Goal: Task Accomplishment & Management: Use online tool/utility

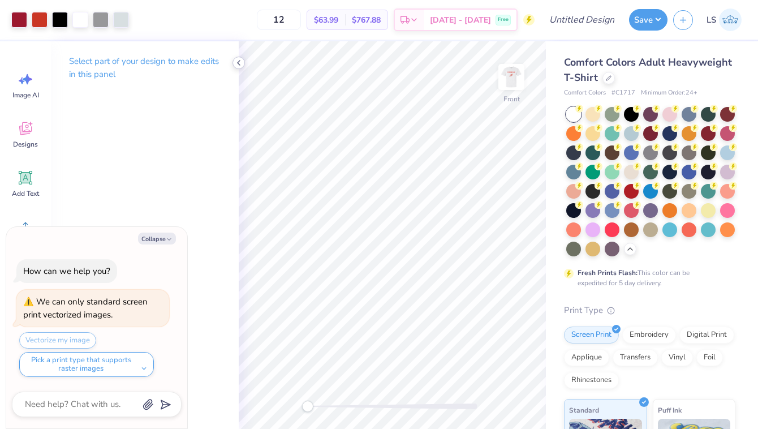
click at [238, 63] on polyline at bounding box center [239, 63] width 2 height 5
click at [507, 74] on img at bounding box center [511, 76] width 45 height 45
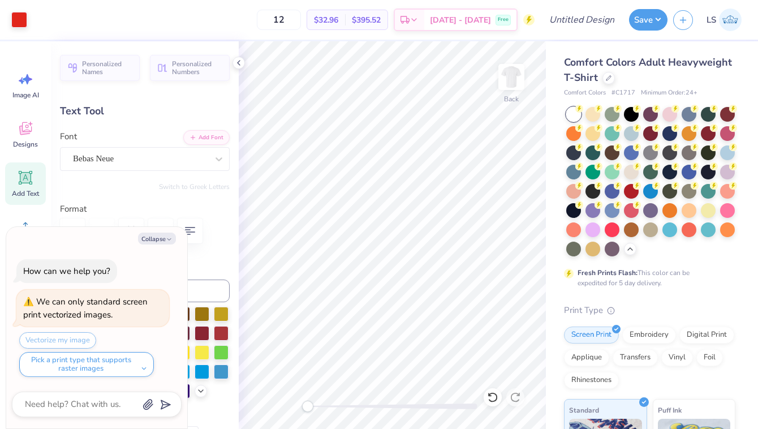
type textarea "x"
type input "0.0"
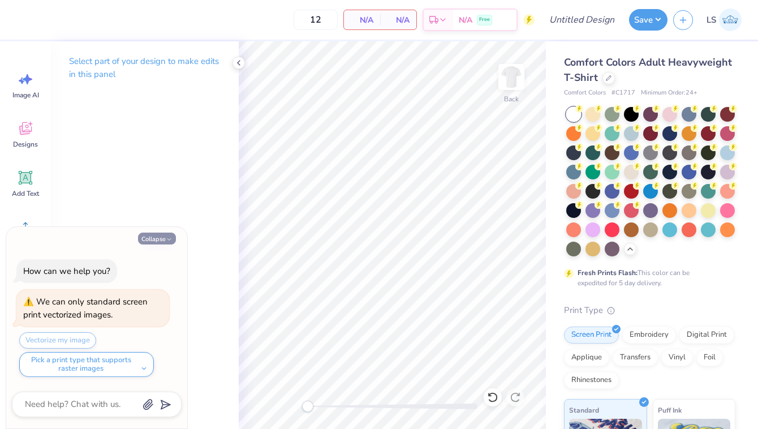
click at [155, 236] on button "Collapse" at bounding box center [157, 239] width 38 height 12
type textarea "x"
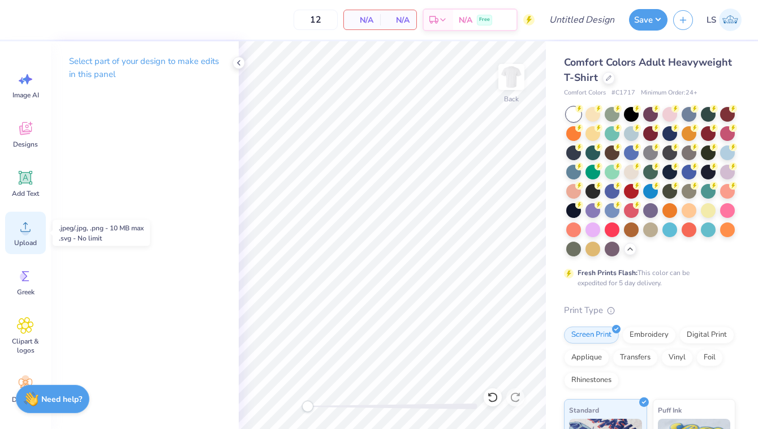
click at [24, 238] on span "Upload" at bounding box center [25, 242] width 23 height 9
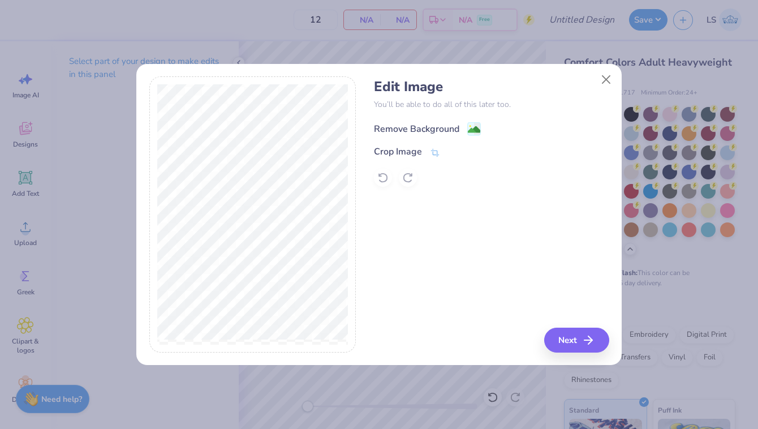
click at [426, 125] on div "Remove Background" at bounding box center [416, 129] width 85 height 14
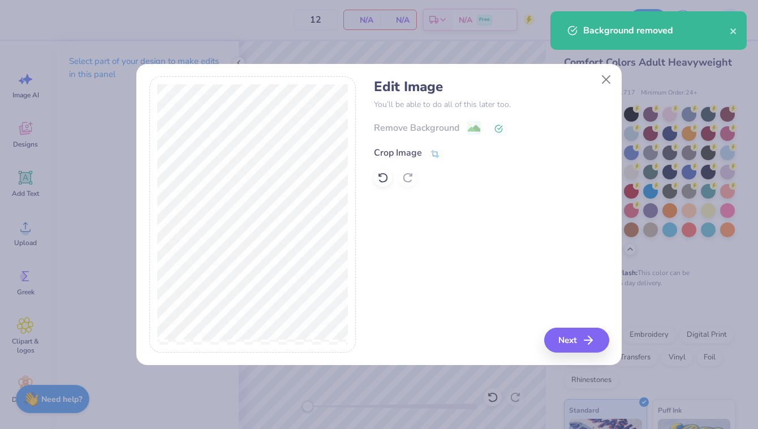
click at [401, 149] on div "Crop Image" at bounding box center [398, 153] width 48 height 14
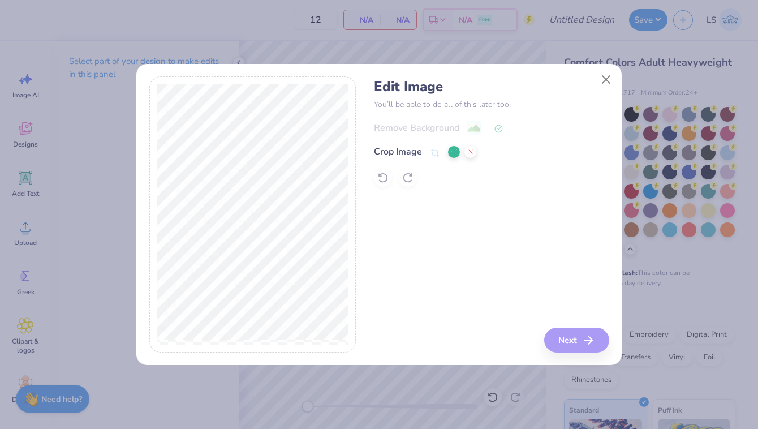
click at [581, 339] on div "Edit Image You’ll be able to do all of this later too. Remove Background Crop I…" at bounding box center [491, 214] width 235 height 276
click at [452, 155] on icon at bounding box center [454, 151] width 7 height 7
click at [583, 340] on button "Next" at bounding box center [578, 340] width 65 height 25
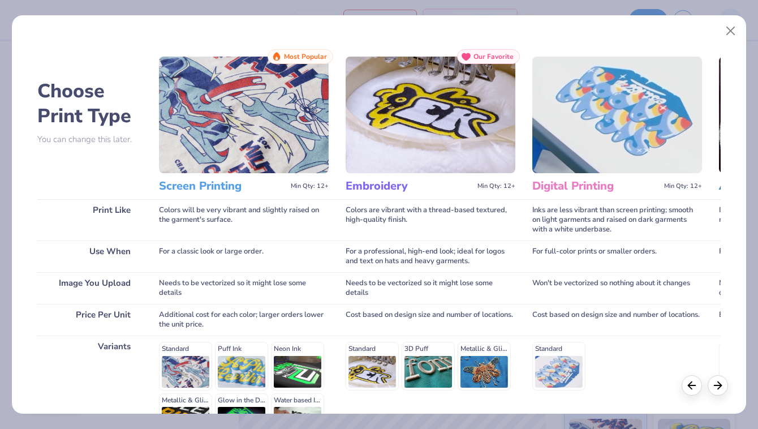
scroll to position [135, 0]
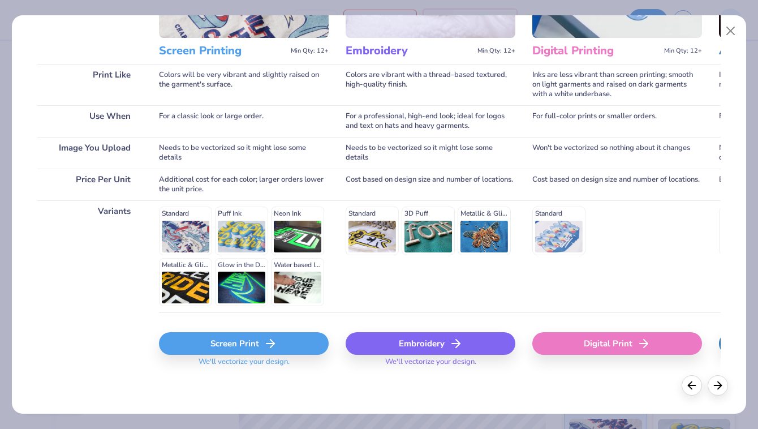
click at [250, 351] on div "Screen Print" at bounding box center [244, 343] width 170 height 23
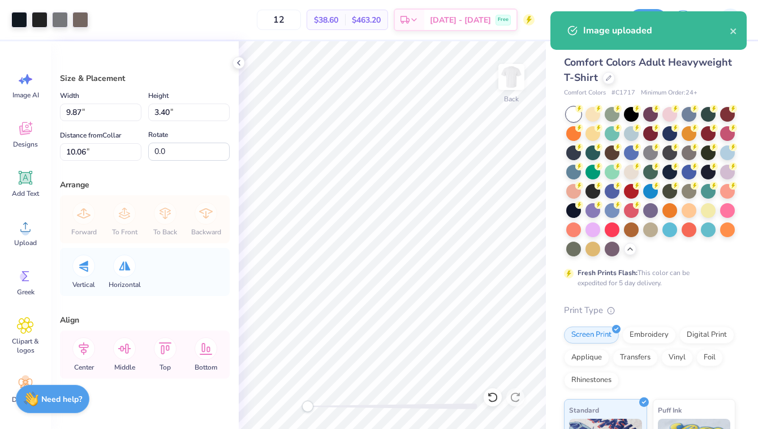
type input "9.87"
type input "3.40"
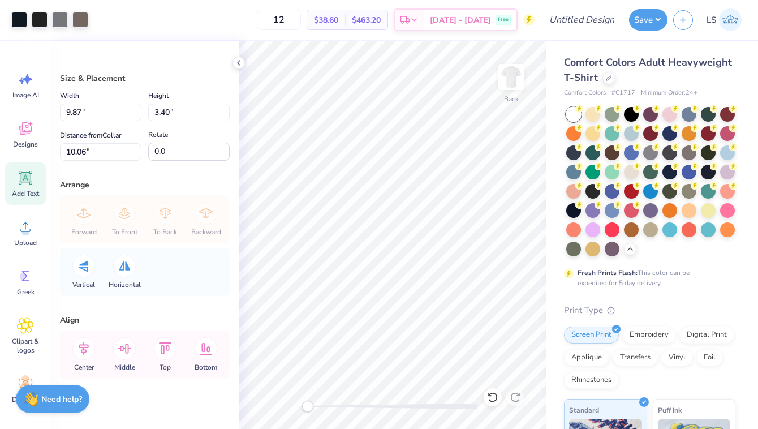
click at [22, 187] on div "Add Text" at bounding box center [25, 183] width 41 height 42
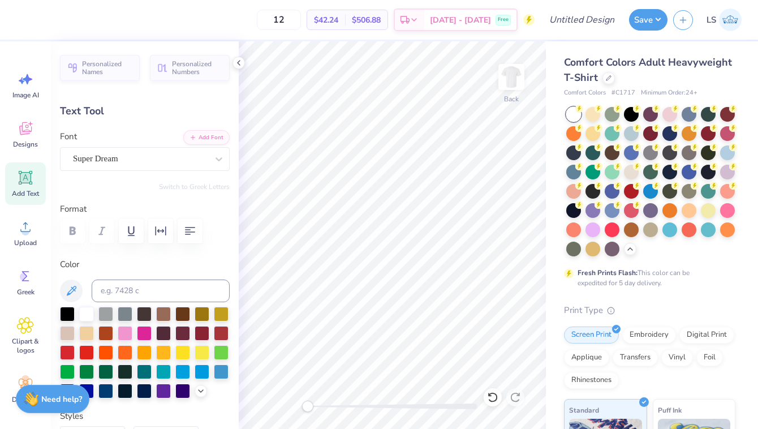
scroll to position [0, 1]
type textarea "Brothers"
click at [66, 313] on div at bounding box center [67, 313] width 15 height 15
click at [164, 156] on div "Super Dream" at bounding box center [140, 159] width 137 height 18
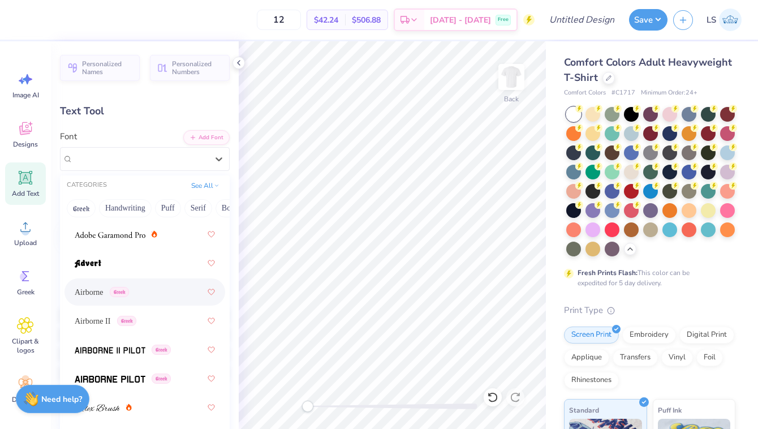
scroll to position [226, 0]
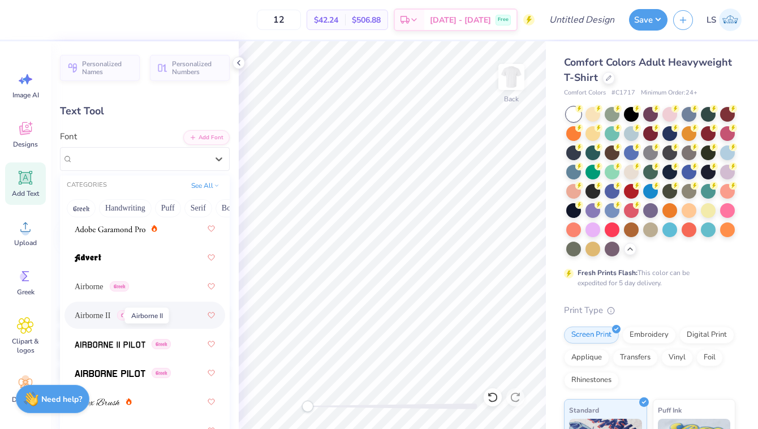
click at [102, 315] on span "Airborne II" at bounding box center [93, 316] width 36 height 12
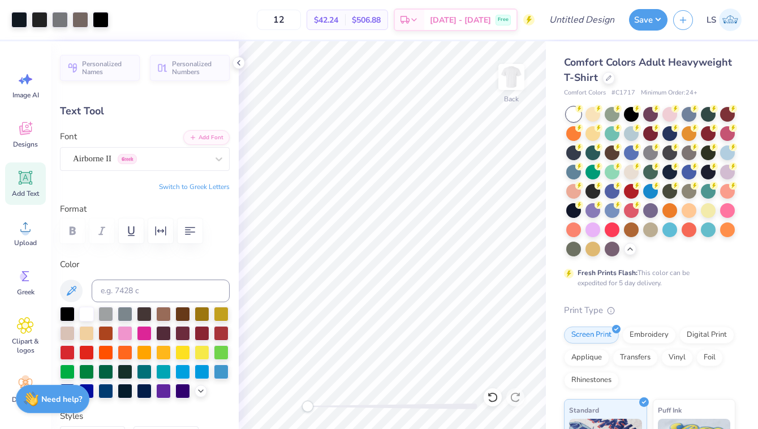
type input "11.26"
type input "1.69"
type input "11.65"
type input "8.29"
type input "1.25"
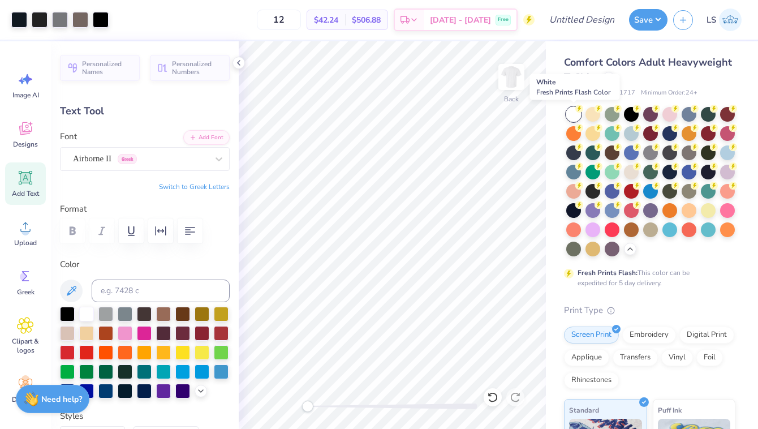
click at [573, 115] on div at bounding box center [574, 114] width 15 height 15
click at [512, 83] on img at bounding box center [511, 76] width 45 height 45
click at [23, 187] on div "Add Text" at bounding box center [25, 183] width 41 height 42
type input "5.69"
type input "1.65"
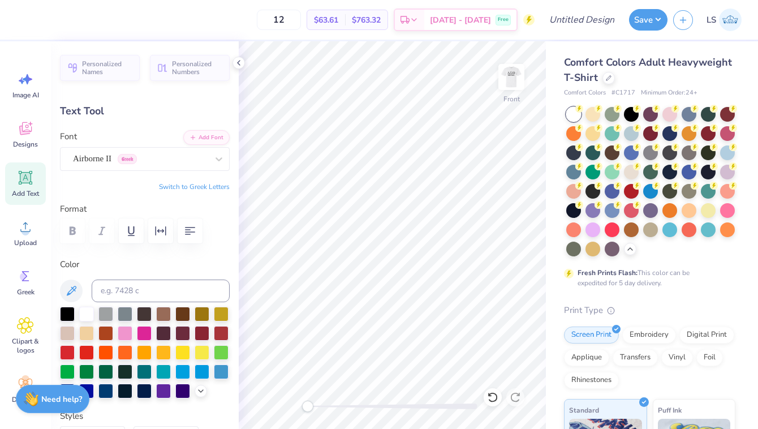
type input "12.93"
type textarea "DST Charity Bash [DATE] [US_STATE]"
click at [203, 368] on div at bounding box center [202, 370] width 15 height 15
click at [225, 367] on div at bounding box center [221, 370] width 15 height 15
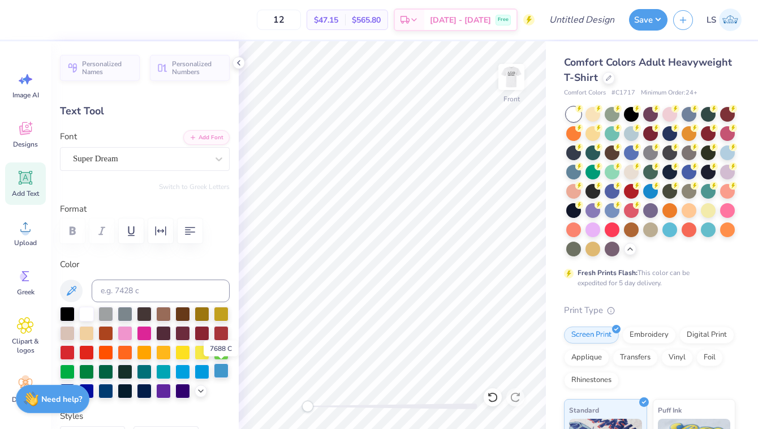
click at [221, 372] on div at bounding box center [221, 370] width 15 height 15
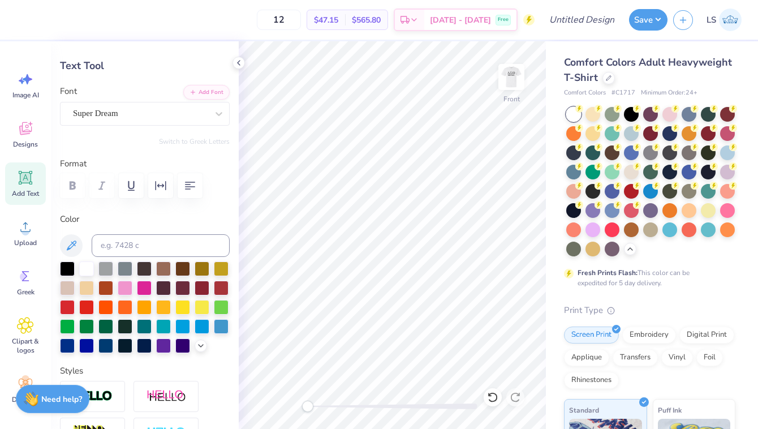
scroll to position [47, 0]
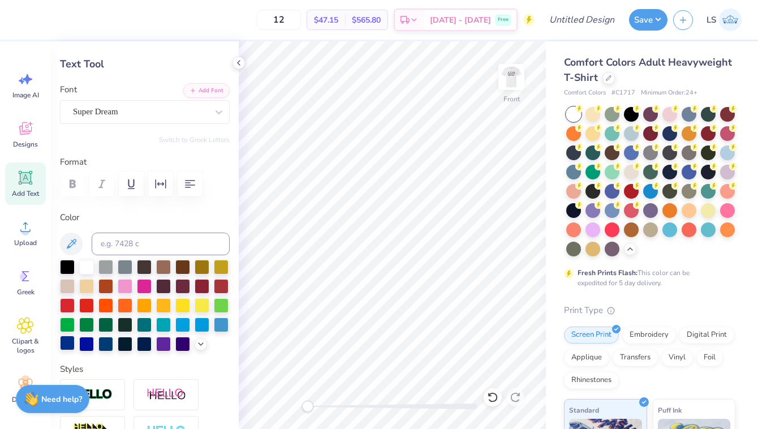
click at [67, 345] on div at bounding box center [67, 343] width 15 height 15
click at [191, 182] on icon "button" at bounding box center [190, 184] width 14 height 14
type input "14.53"
type input "5.58"
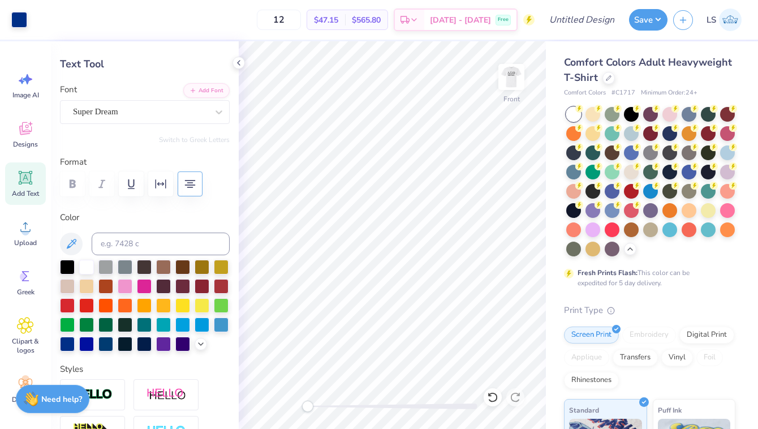
type input "10.96"
type input "13.07"
type input "5.02"
click at [513, 81] on img at bounding box center [511, 76] width 45 height 45
click at [513, 82] on img at bounding box center [511, 76] width 45 height 45
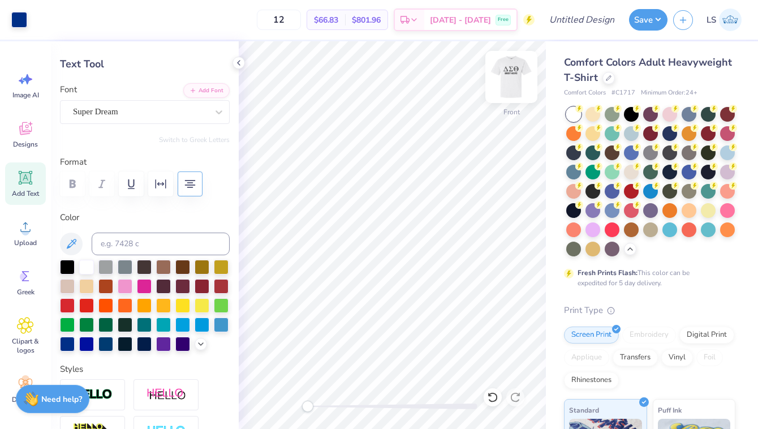
click at [513, 76] on img at bounding box center [511, 76] width 45 height 45
type input "8.29"
type input "1.25"
type input "8.35"
click at [517, 75] on img at bounding box center [511, 76] width 45 height 45
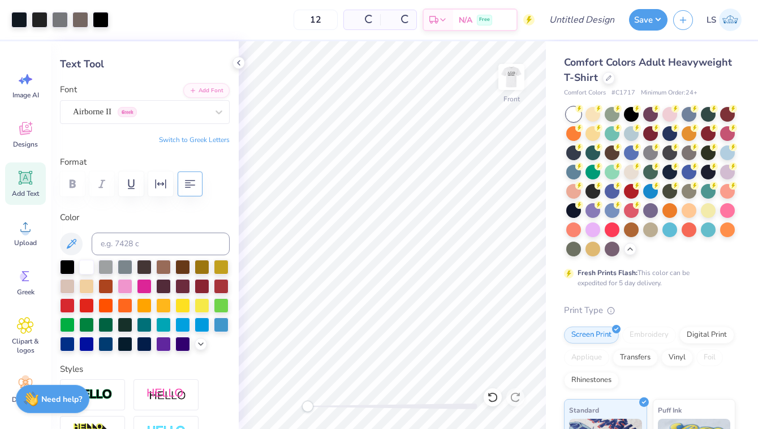
type input "8.43"
type input "1.27"
type input "10.83"
type input "13.07"
type input "5.02"
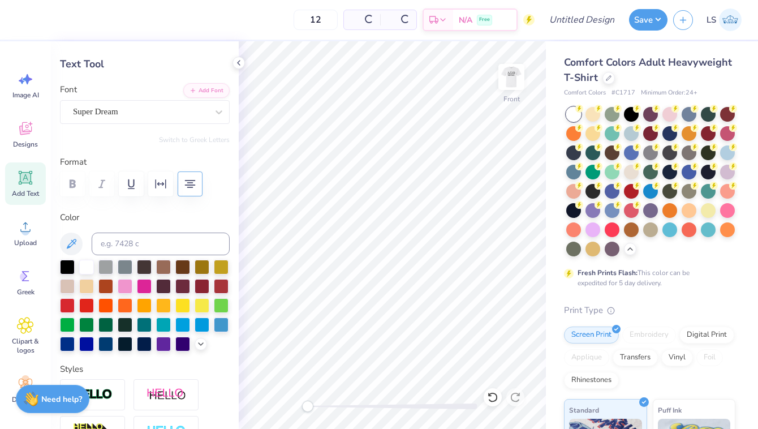
type input "5.85"
click at [117, 108] on div "Super Dream" at bounding box center [140, 112] width 137 height 18
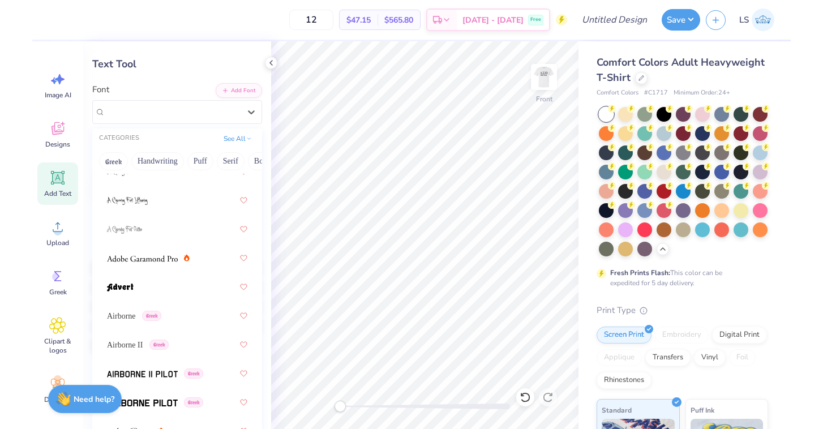
scroll to position [175, 0]
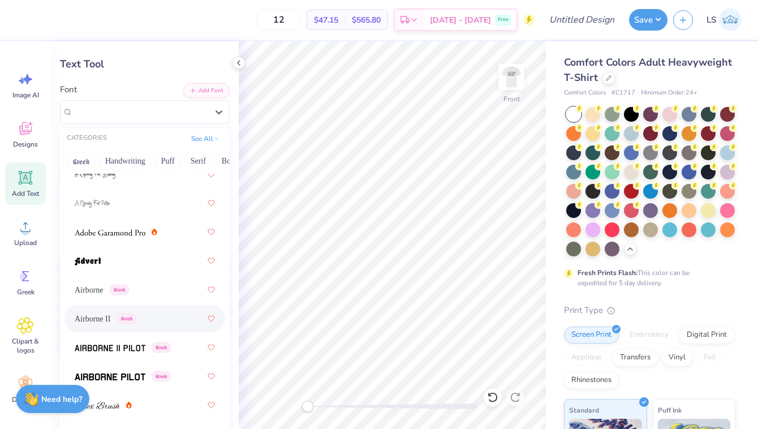
click at [110, 316] on span "Airborne II" at bounding box center [93, 319] width 36 height 12
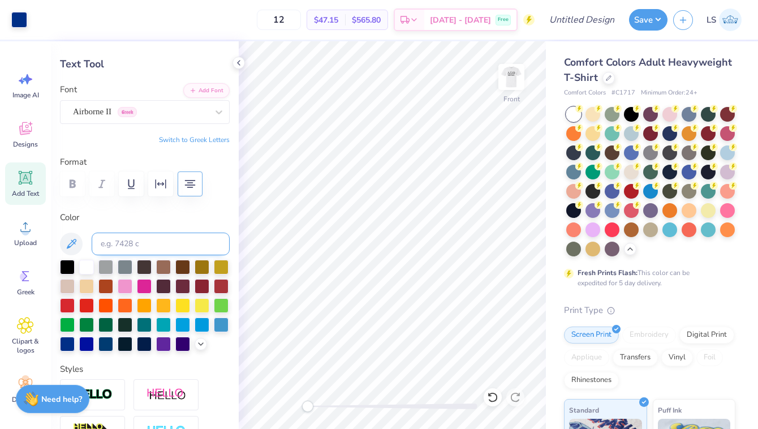
type input "14.28"
type input "5.05"
type input "6.34"
type input "13.48"
type input "4.76"
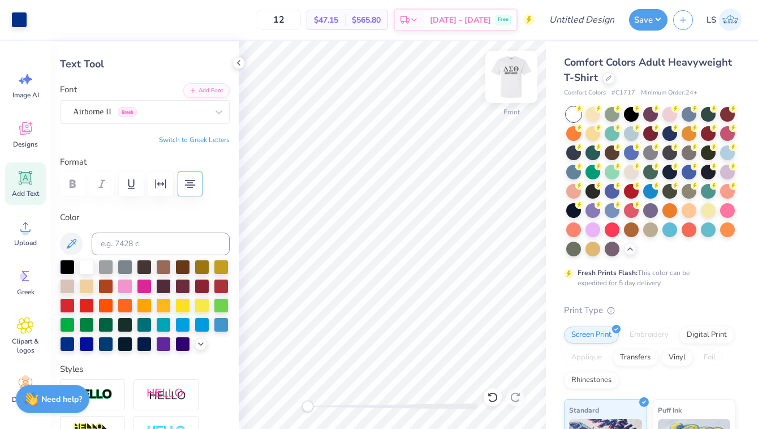
click at [510, 79] on img at bounding box center [511, 76] width 45 height 45
click at [510, 79] on img at bounding box center [511, 77] width 23 height 23
click at [237, 62] on icon at bounding box center [238, 62] width 9 height 9
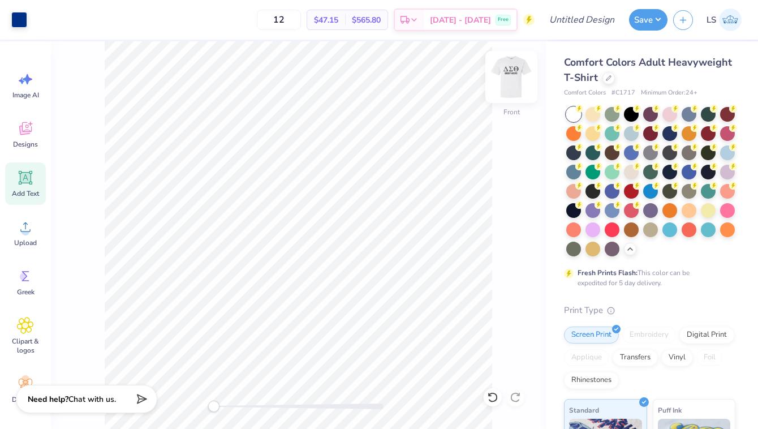
click at [516, 71] on img at bounding box center [511, 76] width 45 height 45
click at [512, 75] on img at bounding box center [511, 76] width 45 height 45
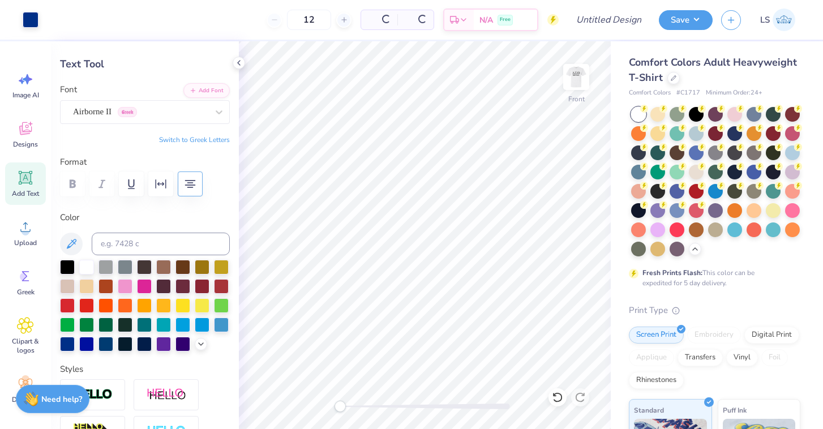
type input "7.67"
click at [758, 20] on img at bounding box center [784, 19] width 23 height 23
